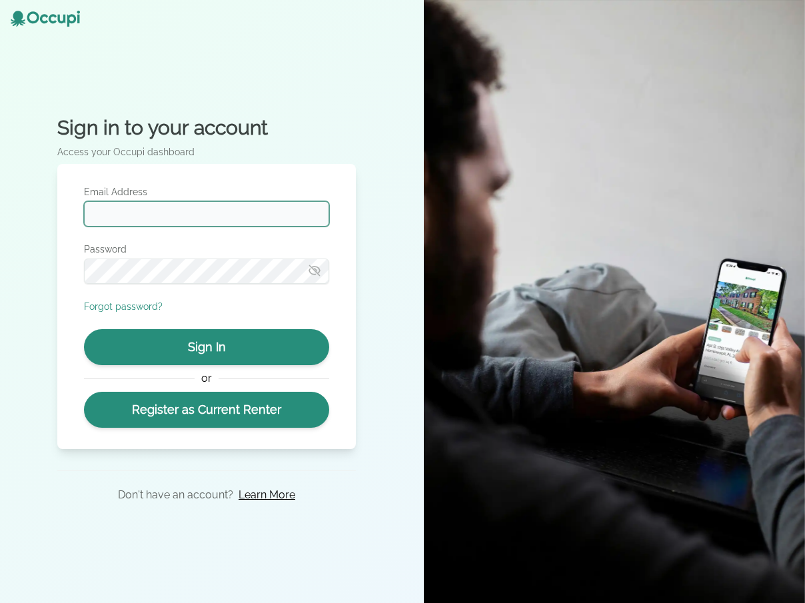
click at [312, 218] on input "Email Address" at bounding box center [206, 213] width 245 height 25
type input "**********"
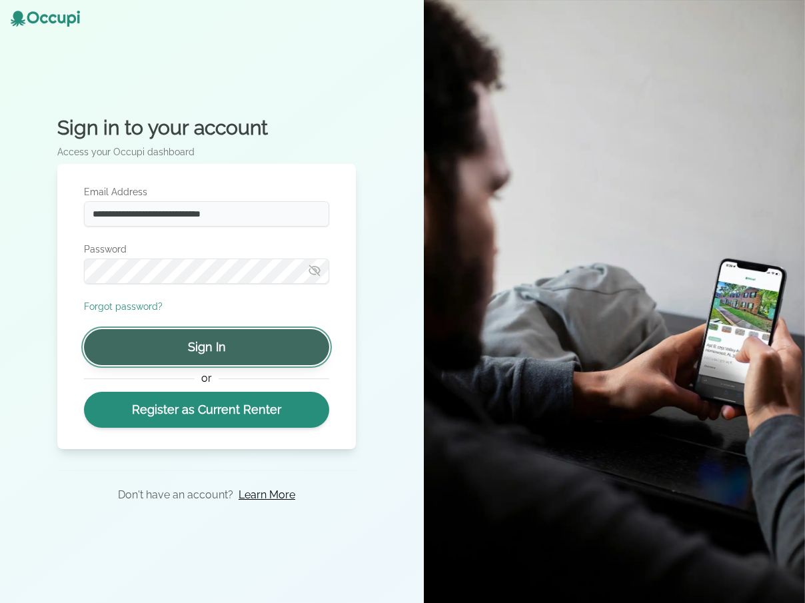
click at [259, 346] on button "Sign In" at bounding box center [206, 347] width 245 height 36
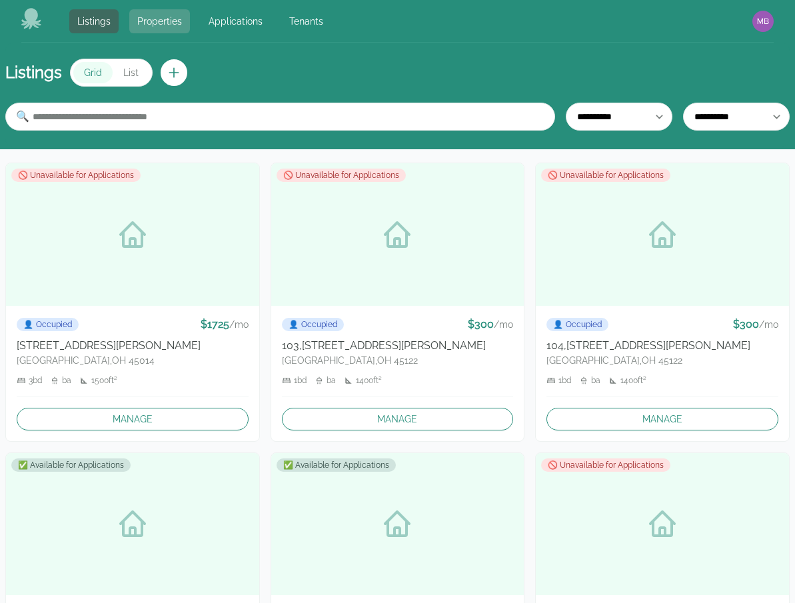
click at [164, 23] on link "Properties" at bounding box center [159, 21] width 61 height 24
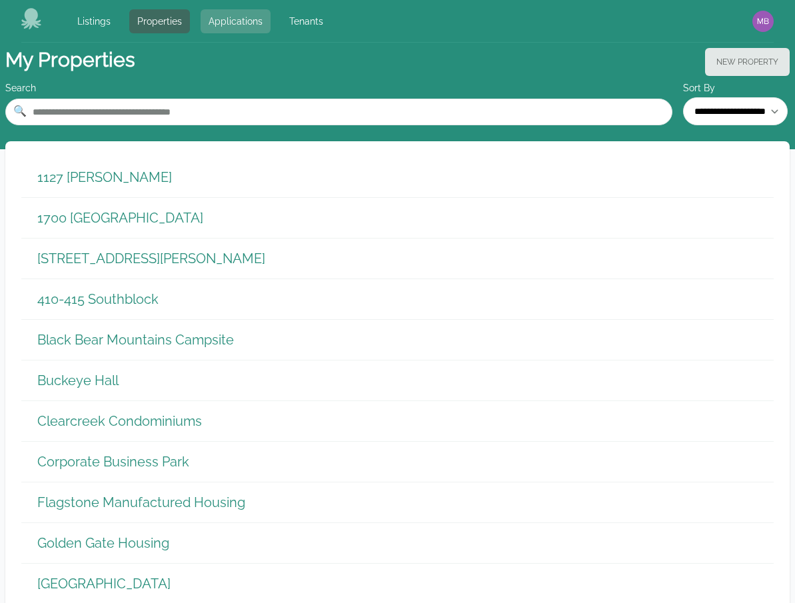
click at [241, 25] on link "Applications" at bounding box center [236, 21] width 70 height 24
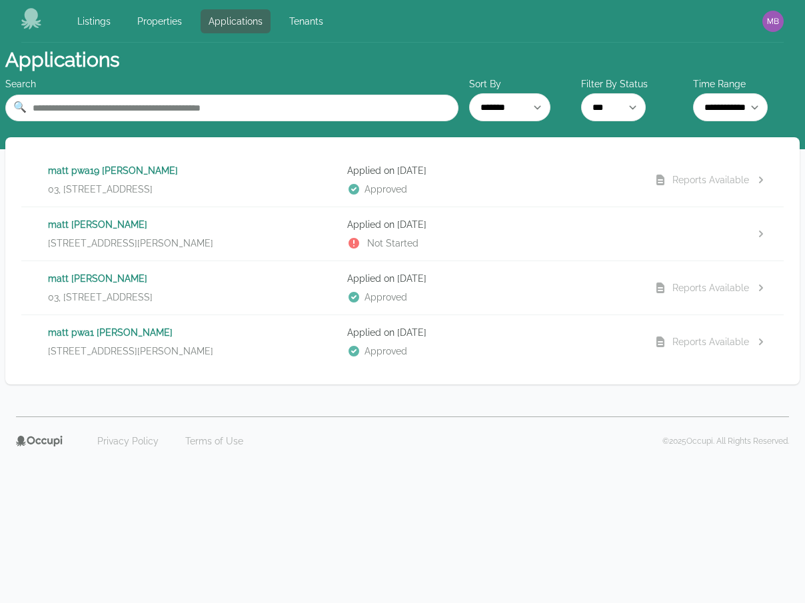
click at [281, 181] on div "matt pwa19 [PERSON_NAME] 03, [STREET_ADDRESS]" at bounding box center [192, 180] width 288 height 32
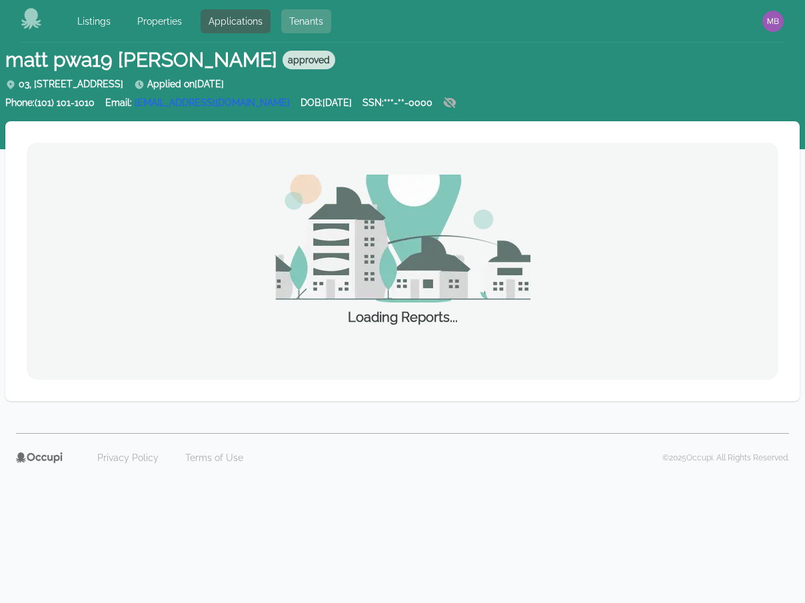
click at [295, 23] on link "Tenants" at bounding box center [306, 21] width 50 height 24
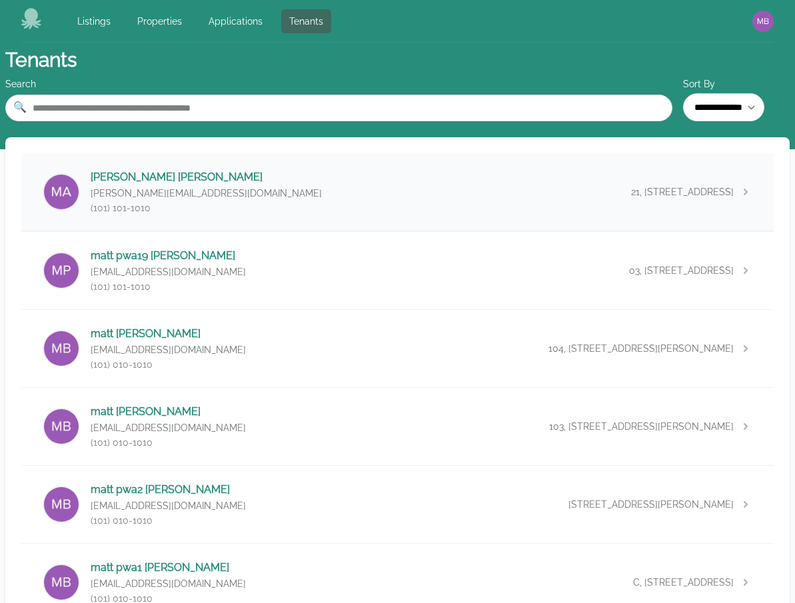
click at [377, 190] on div "[PERSON_NAME] [PERSON_NAME][EMAIL_ADDRESS][DOMAIN_NAME] (101) 101-1010 21, [STR…" at bounding box center [397, 191] width 752 height 77
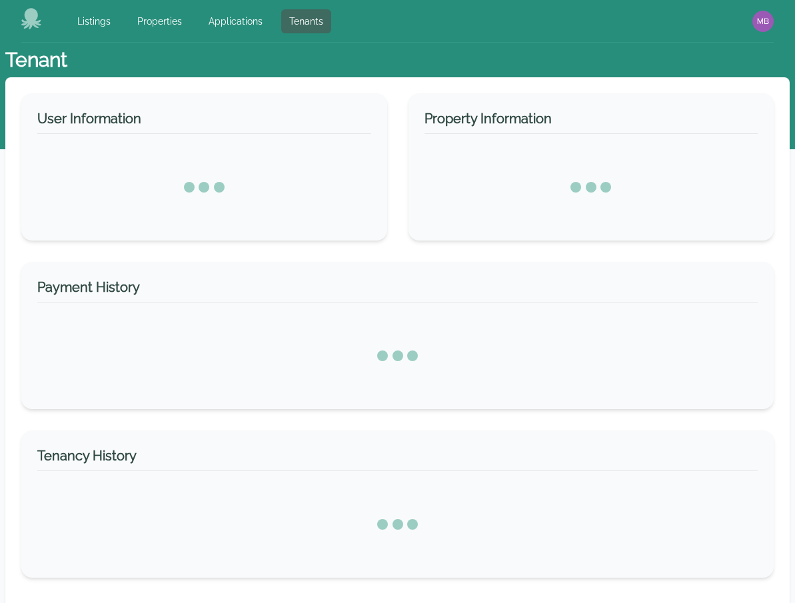
select select "*"
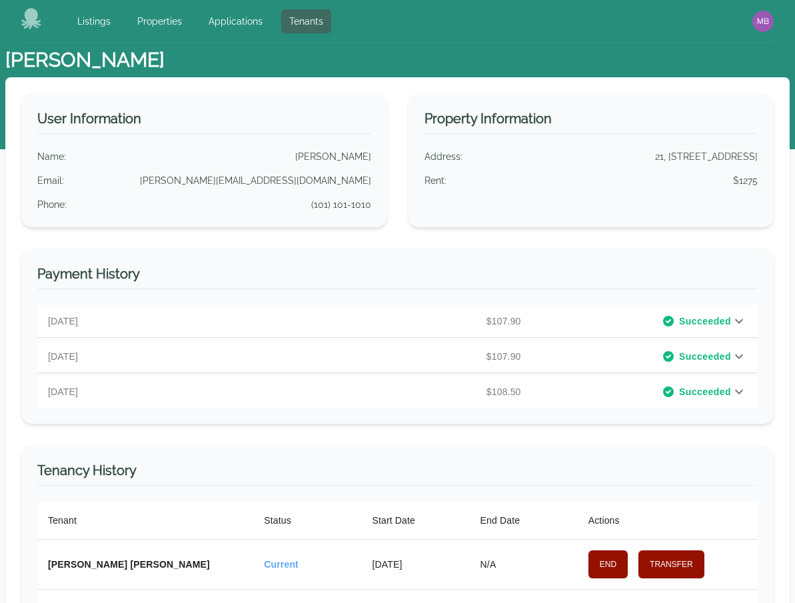
click at [27, 17] on icon at bounding box center [31, 18] width 20 height 21
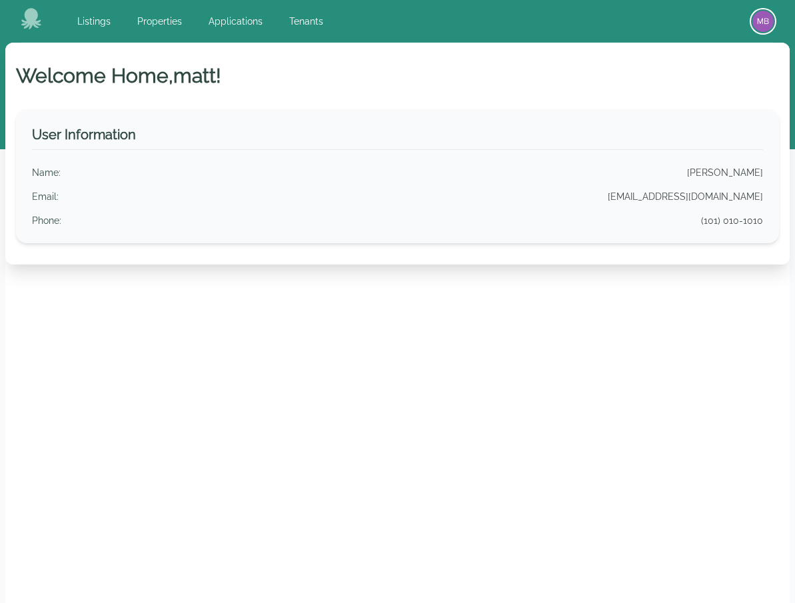
click at [758, 19] on img "button" at bounding box center [762, 21] width 21 height 21
click at [696, 77] on button "Sign out" at bounding box center [710, 73] width 128 height 24
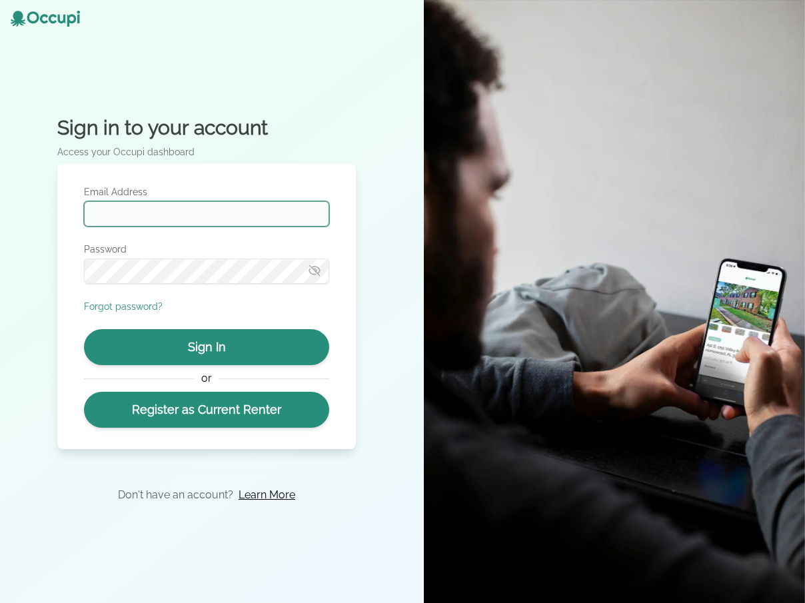
click at [285, 207] on input "Email Address" at bounding box center [206, 213] width 245 height 25
type input "**********"
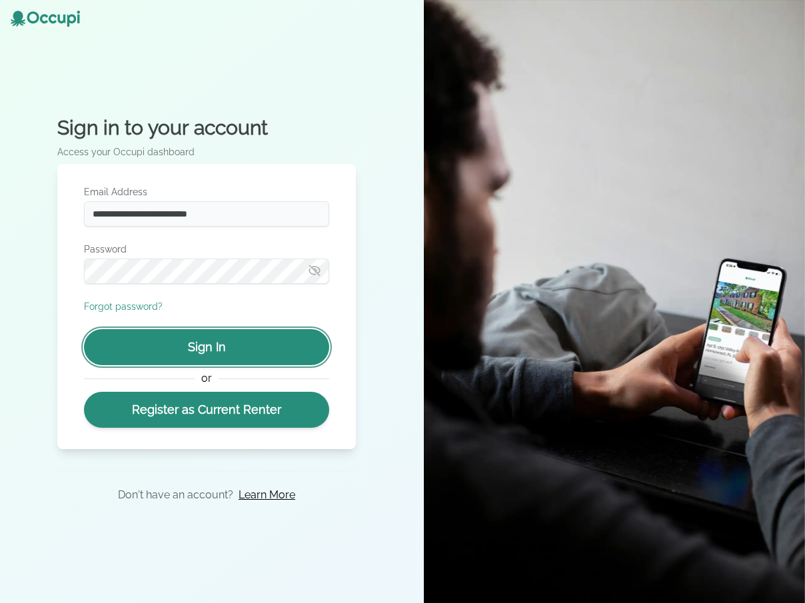
click at [216, 345] on button "Sign In" at bounding box center [206, 347] width 245 height 36
